Goal: Communication & Community: Participate in discussion

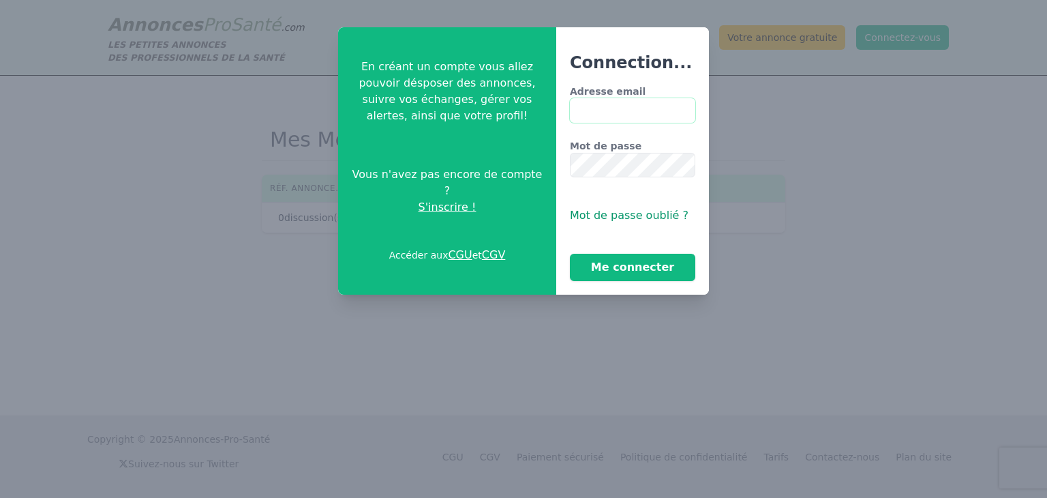
click at [602, 112] on input "Adresse email" at bounding box center [632, 110] width 125 height 25
type input "**********"
click at [570, 254] on button "Me connecter" at bounding box center [632, 267] width 125 height 27
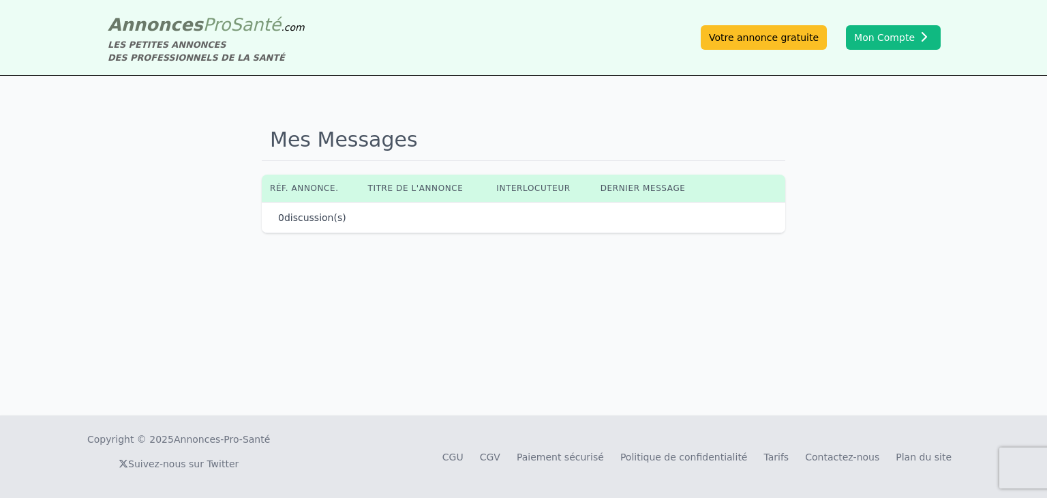
click at [629, 266] on div "Mes Messages Réf. annonce. Titre de l'annonce Interlocuteur Dernier message 0 d…" at bounding box center [523, 246] width 1047 height 340
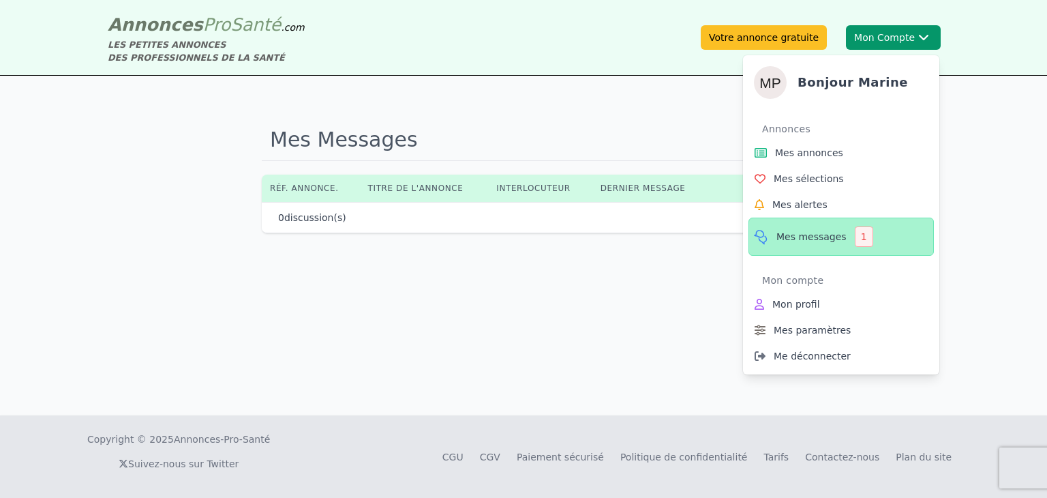
click at [791, 235] on span "Mes messages" at bounding box center [812, 237] width 70 height 14
click at [800, 155] on span "Mes annonces" at bounding box center [809, 153] width 68 height 14
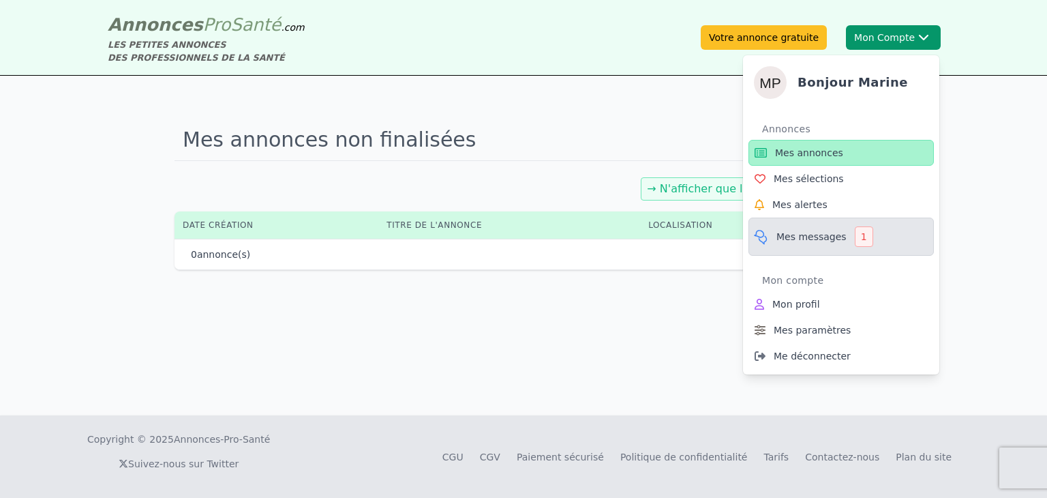
click at [787, 232] on span "Mes messages" at bounding box center [812, 237] width 70 height 14
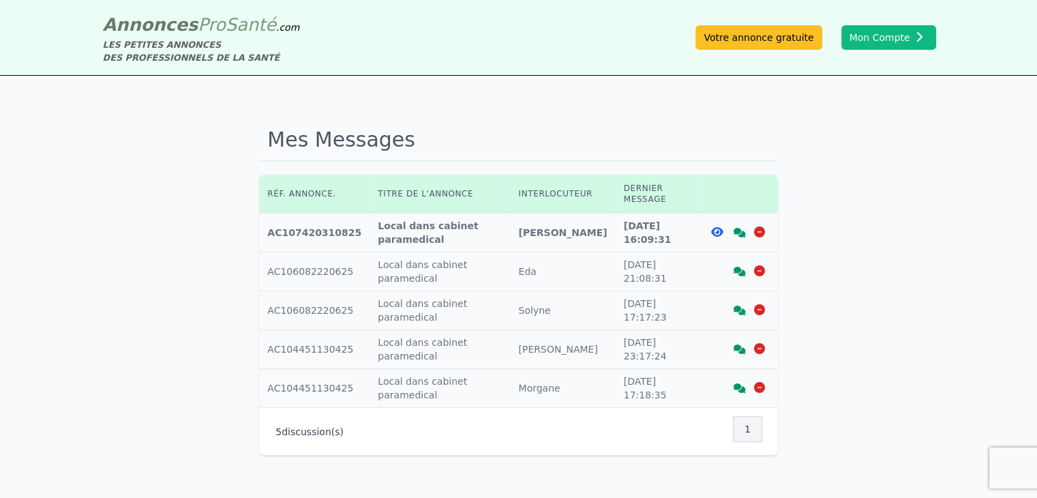
click at [739, 228] on icon at bounding box center [740, 233] width 12 height 10
